Goal: Communication & Community: Answer question/provide support

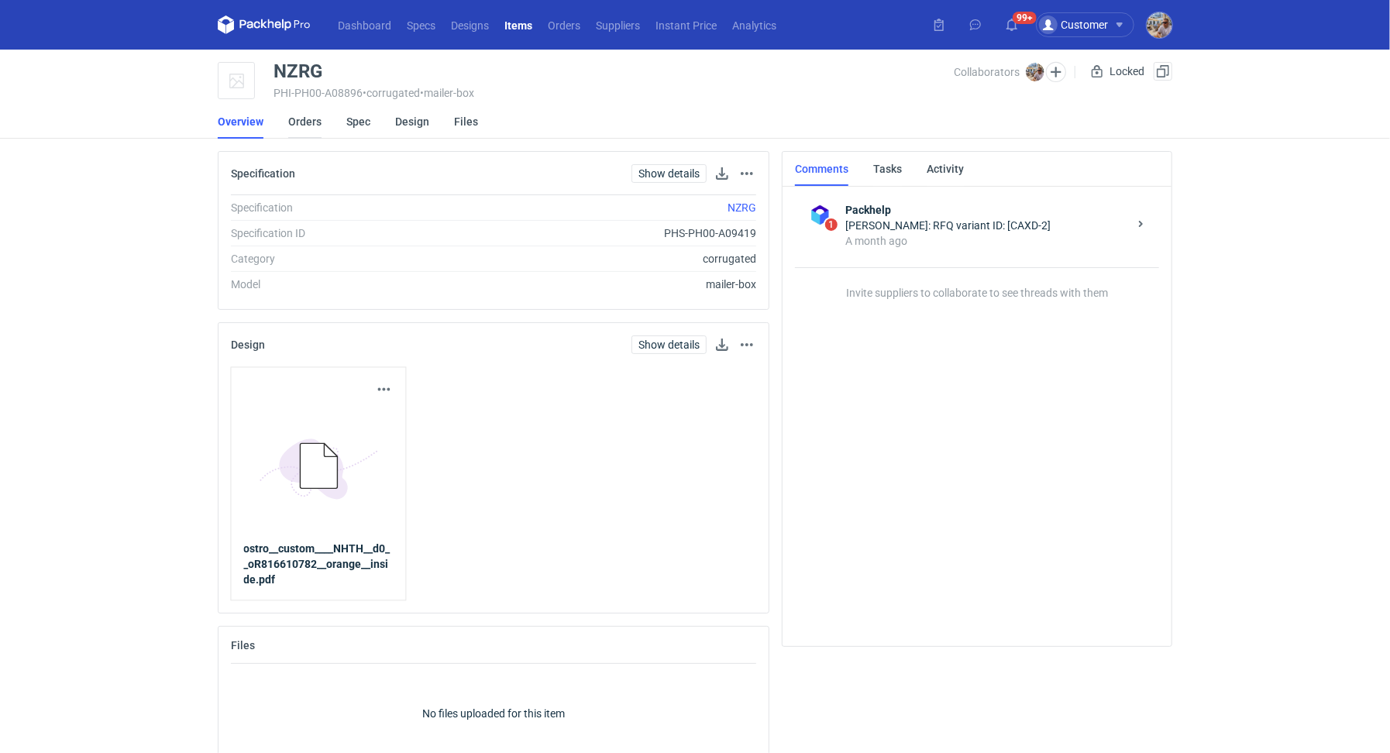
click at [297, 119] on link "Orders" at bounding box center [304, 122] width 33 height 34
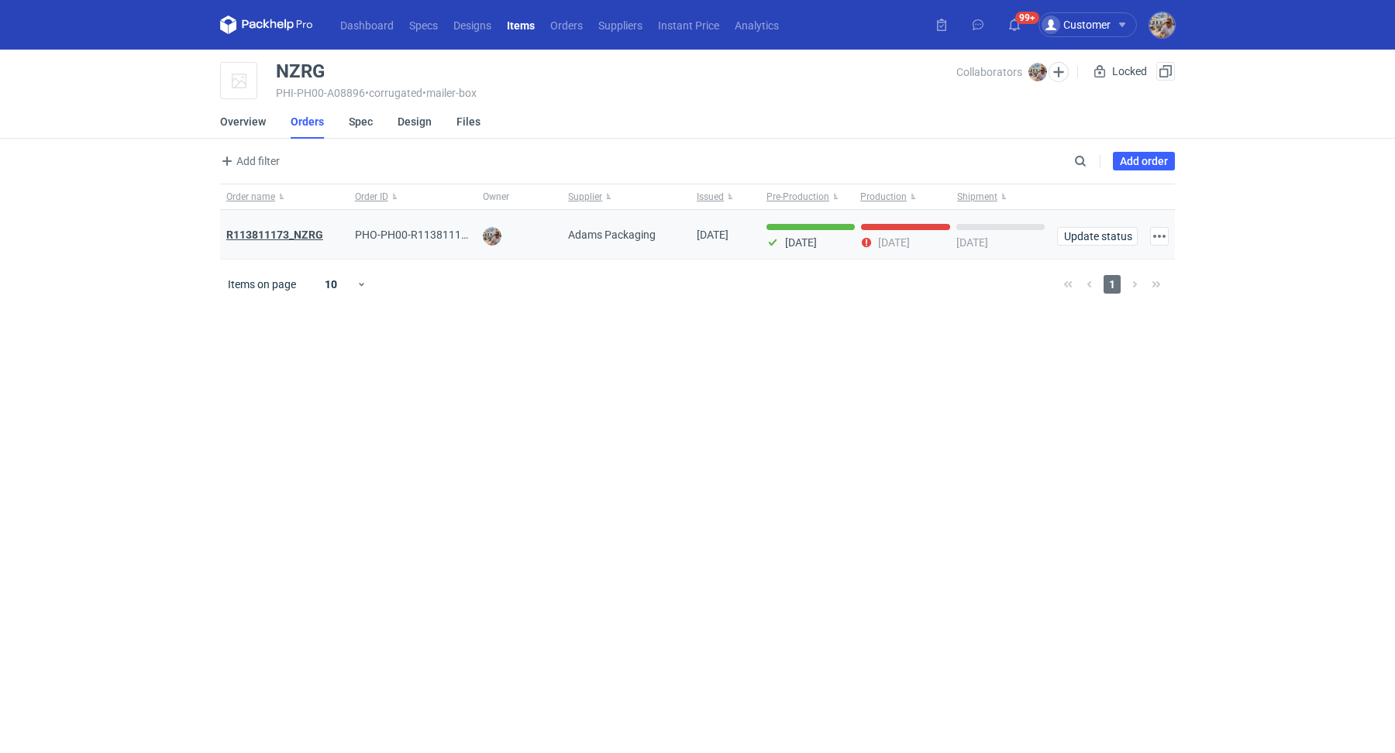
click at [308, 235] on strong "R113811173_NZRG" at bounding box center [274, 235] width 97 height 12
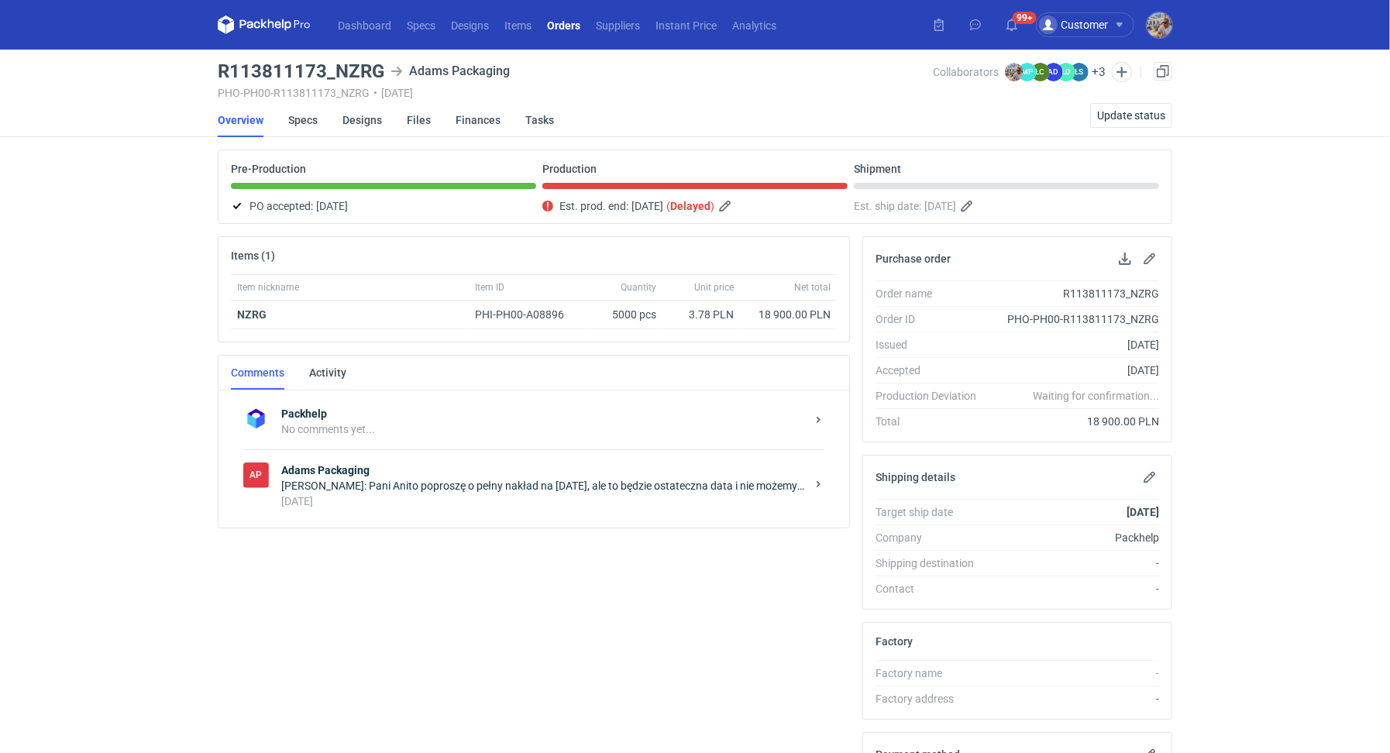
click at [415, 496] on div "[DATE]" at bounding box center [543, 501] width 525 height 15
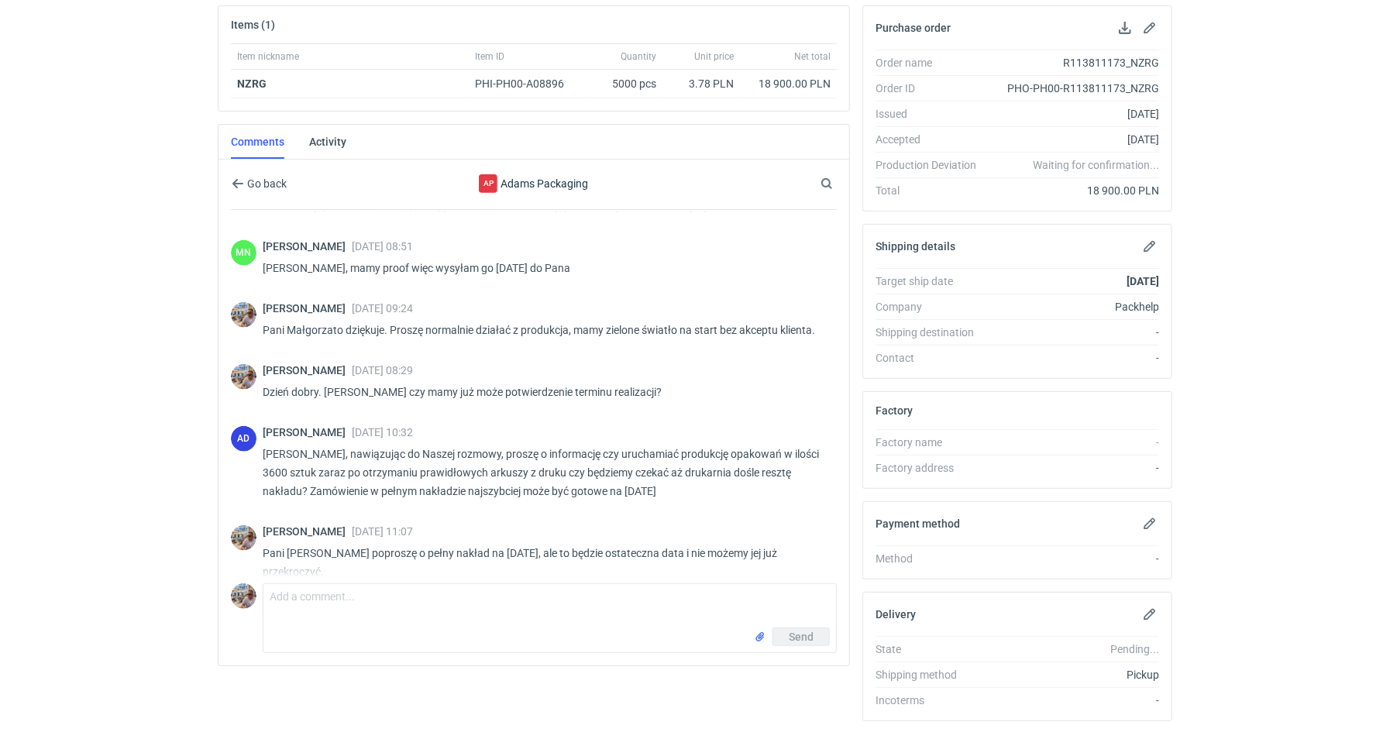
scroll to position [252, 0]
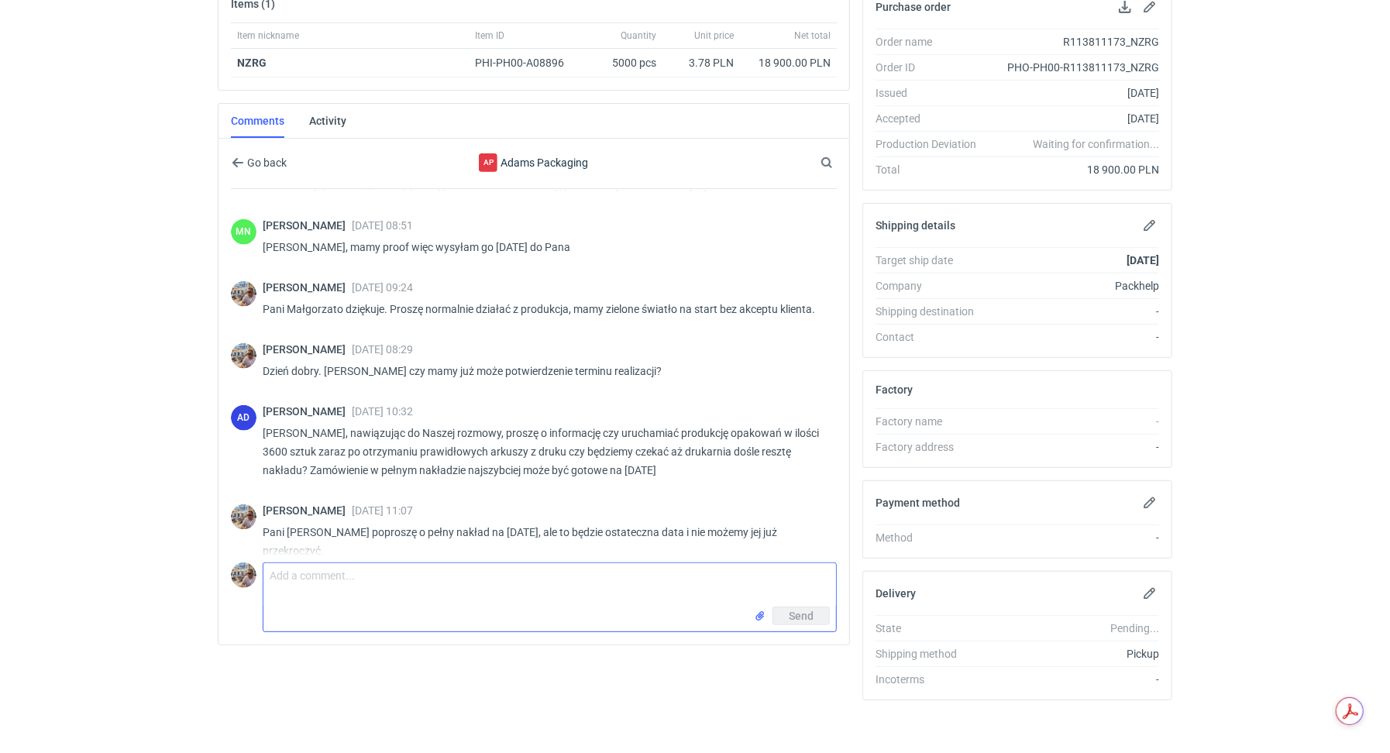
click at [465, 577] on textarea "Comment message" at bounding box center [549, 584] width 573 height 43
type textarea "Dzień dobry. Pani Anito czy produkcja będzie [DATE] zgłoszona?"
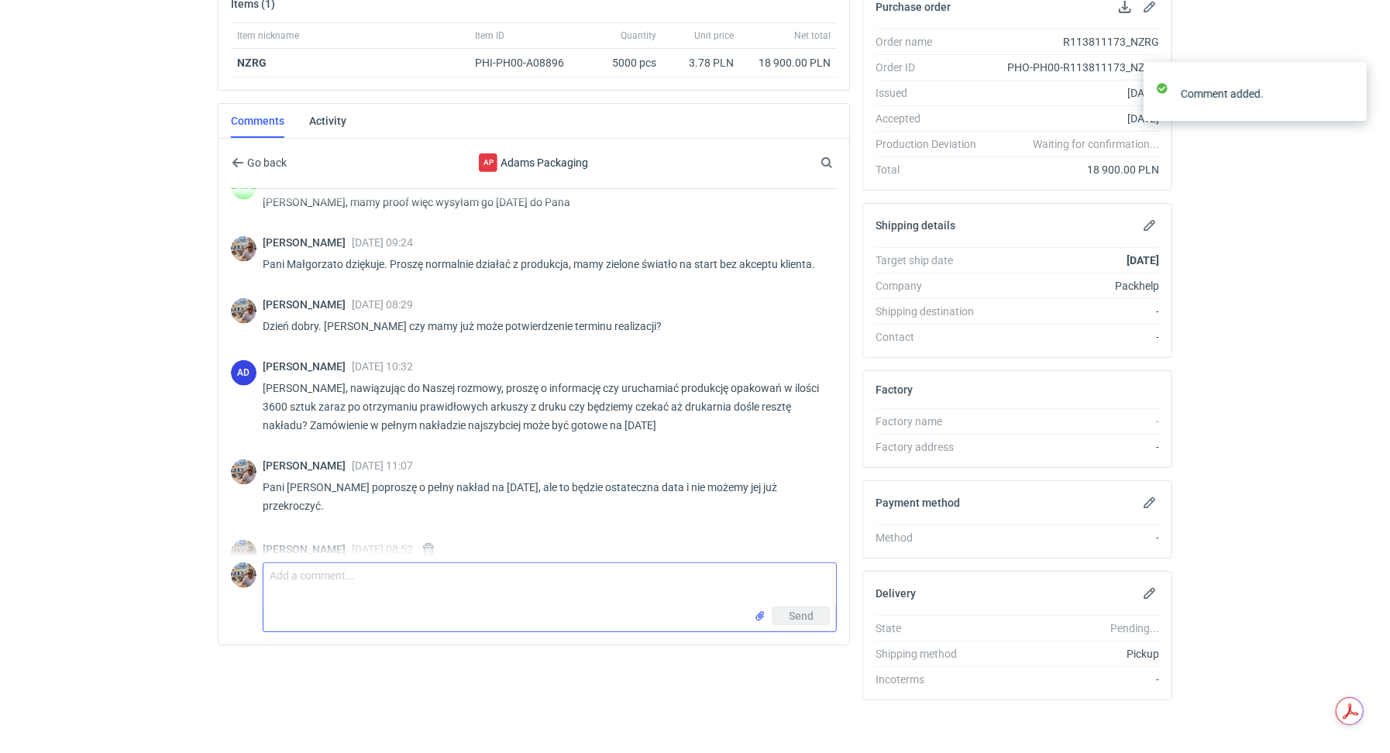
scroll to position [1135, 0]
